Goal: Transaction & Acquisition: Purchase product/service

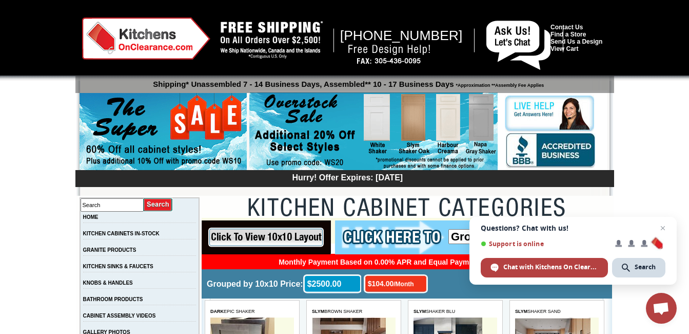
drag, startPoint x: 662, startPoint y: 228, endPoint x: 689, endPoint y: 252, distance: 35.6
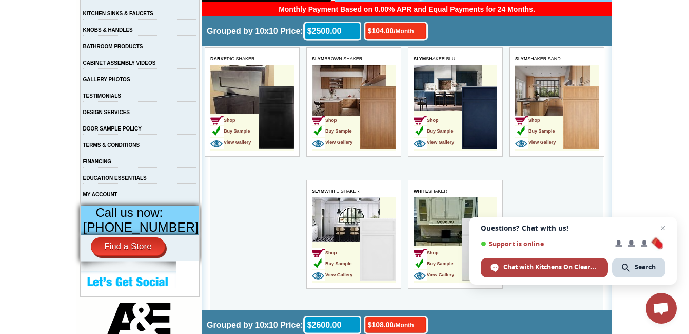
scroll to position [278, 0]
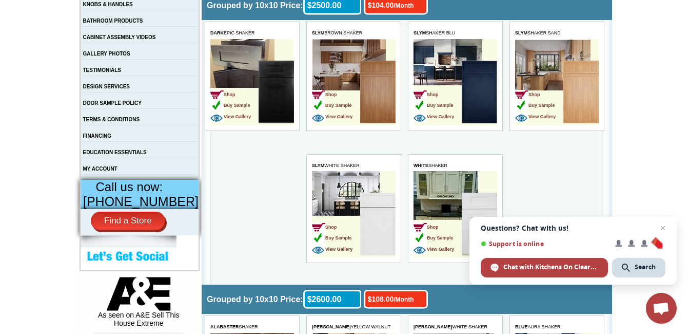
click at [339, 196] on td "Shop Buy Sample View Gallery" at bounding box center [336, 225] width 48 height 65
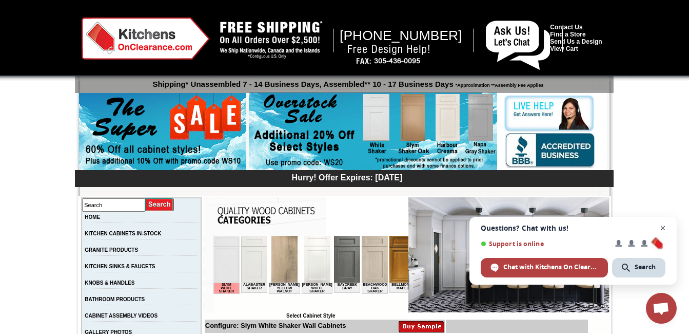
click at [665, 227] on span "Close chat" at bounding box center [663, 228] width 13 height 13
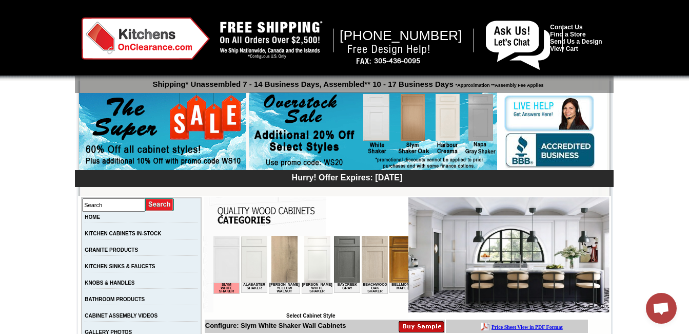
click at [171, 39] on img at bounding box center [146, 38] width 128 height 42
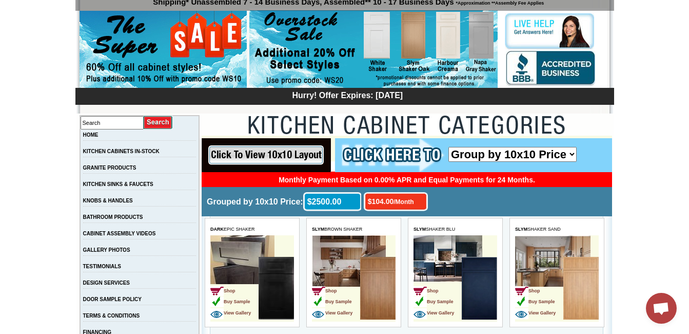
scroll to position [50, 0]
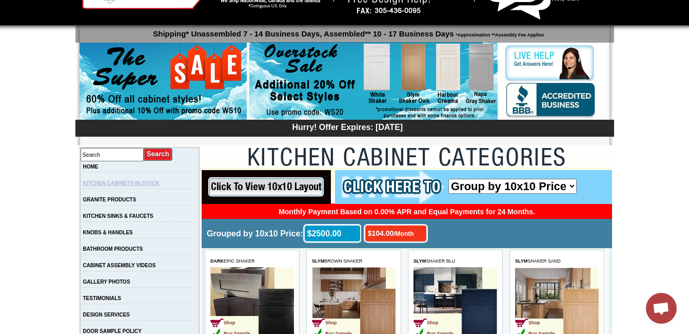
click at [141, 183] on link "KITCHEN CABINETS IN-STOCK" at bounding box center [121, 183] width 76 height 6
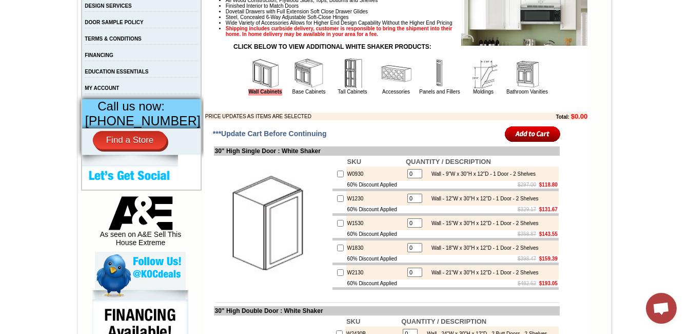
scroll to position [368, 0]
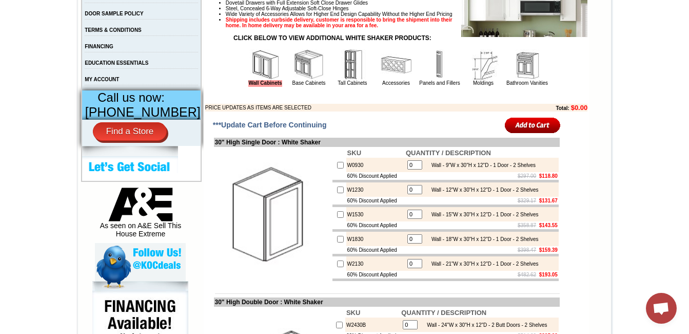
click at [295, 78] on img at bounding box center [309, 64] width 31 height 31
